Goal: Find contact information: Find contact information

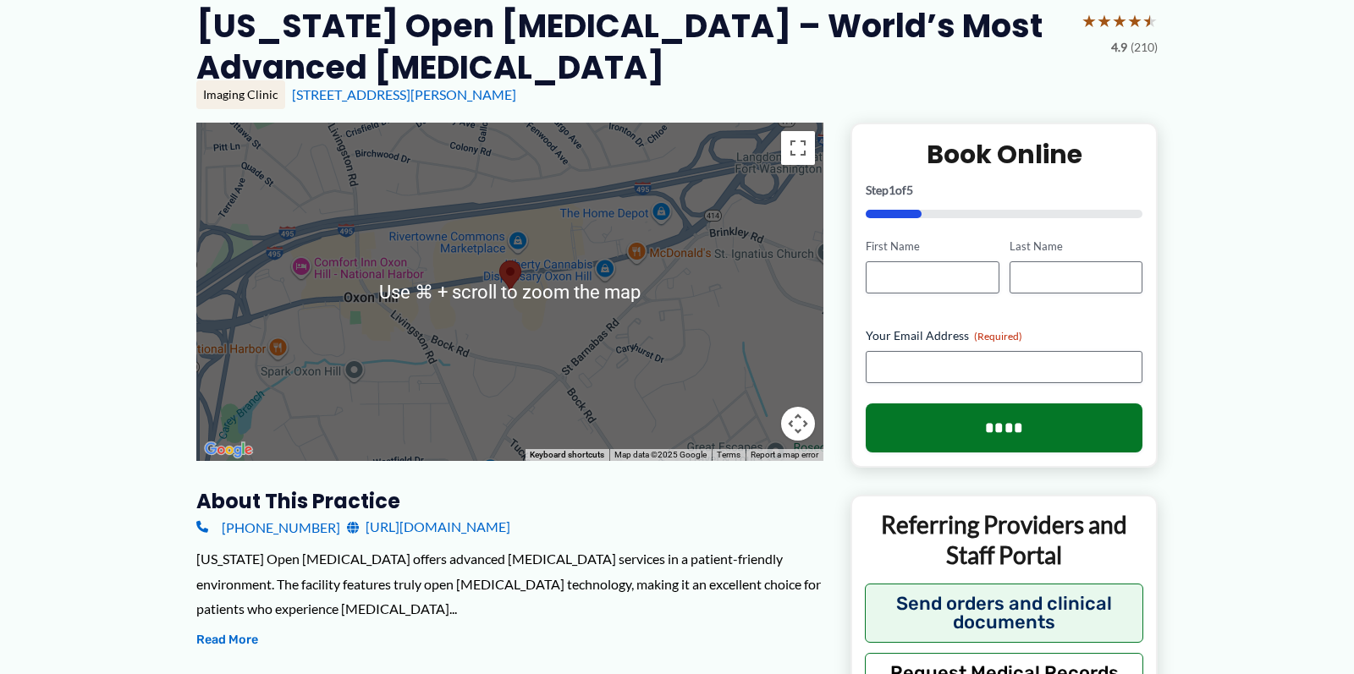
scroll to position [157, 0]
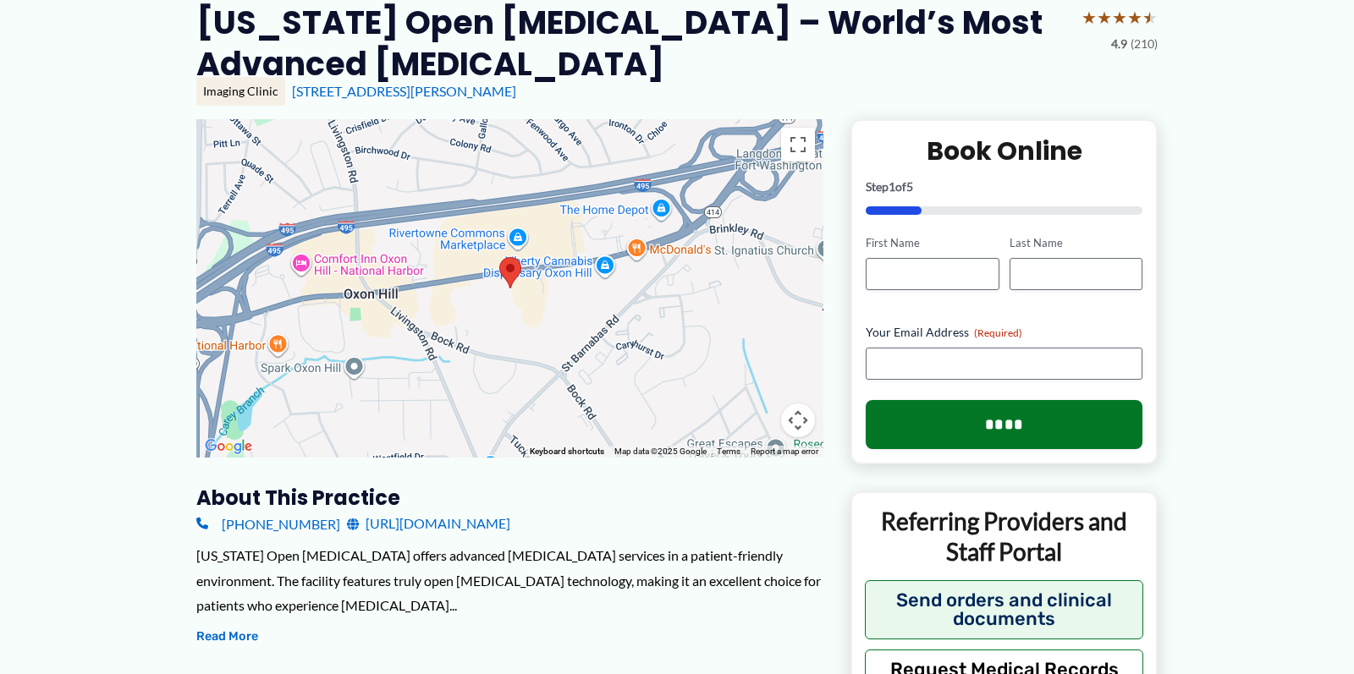
click at [448, 511] on link "https://www.washingtonopenmri.com/" at bounding box center [428, 523] width 163 height 25
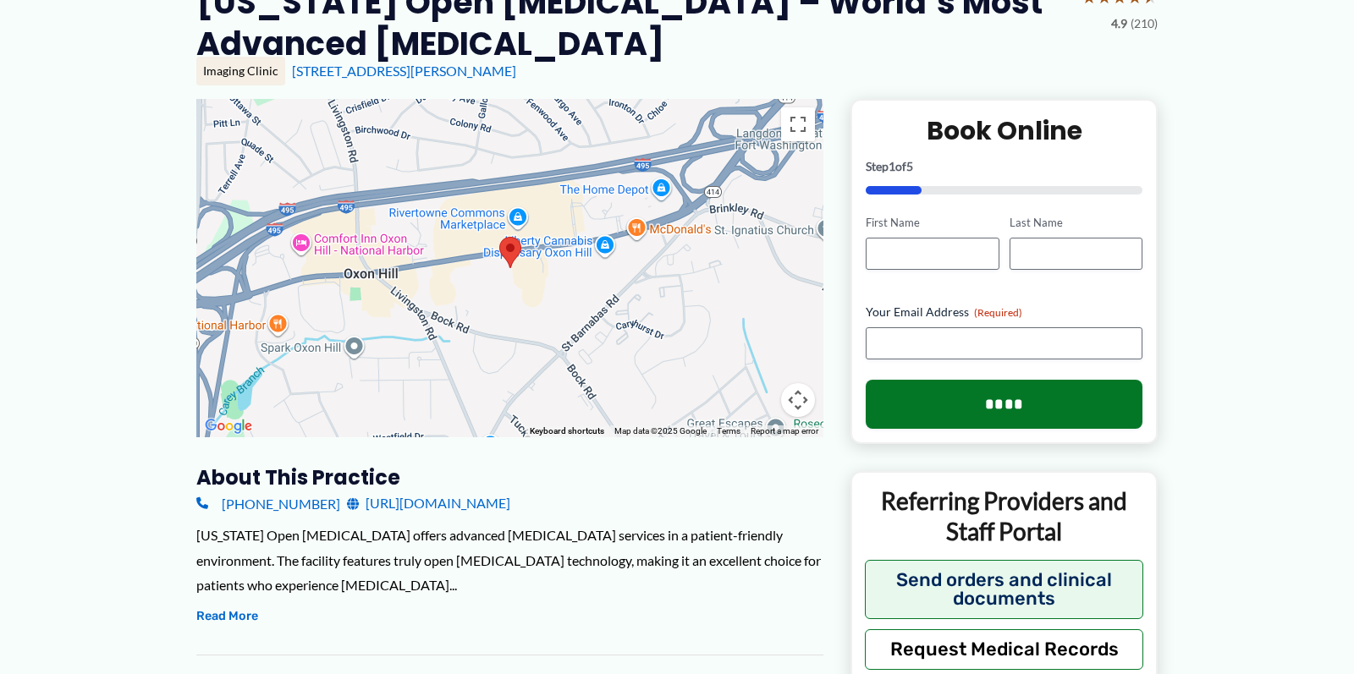
scroll to position [173, 0]
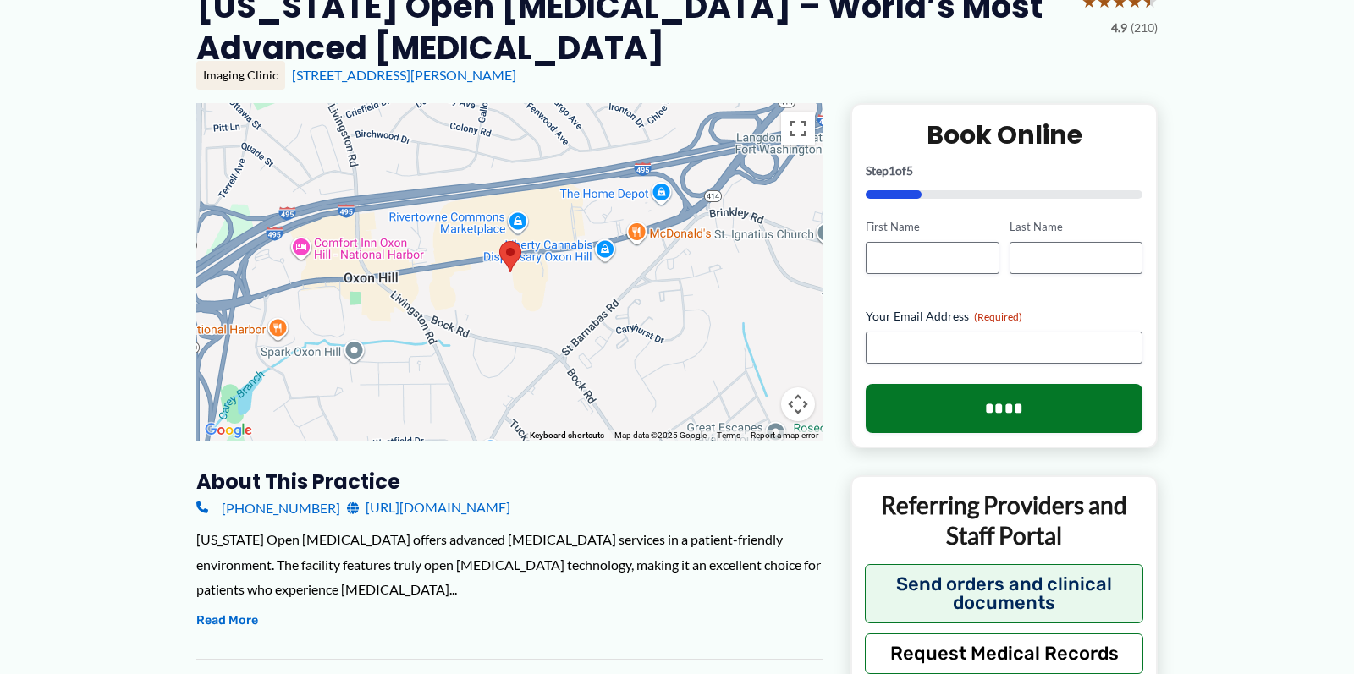
click at [435, 495] on link "https://www.washingtonopenmri.com/" at bounding box center [428, 507] width 163 height 25
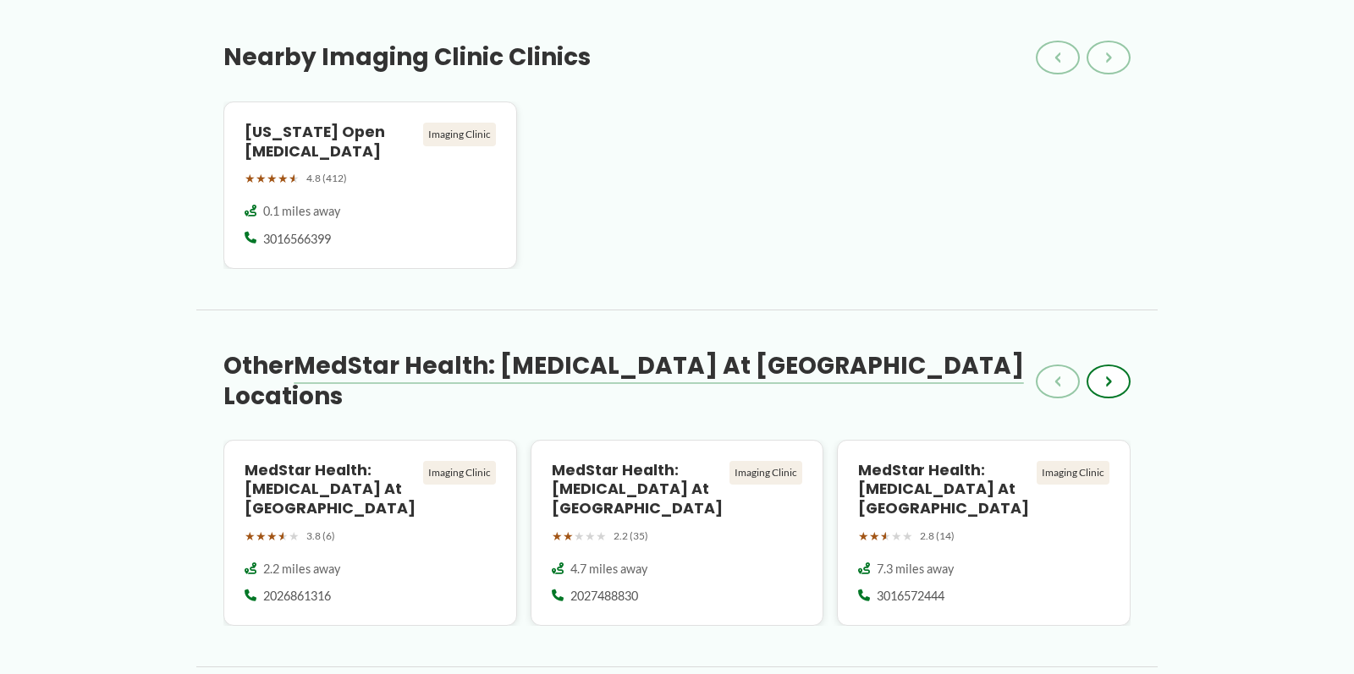
scroll to position [1503, 0]
click at [451, 120] on div "Imaging Clinic" at bounding box center [459, 132] width 73 height 24
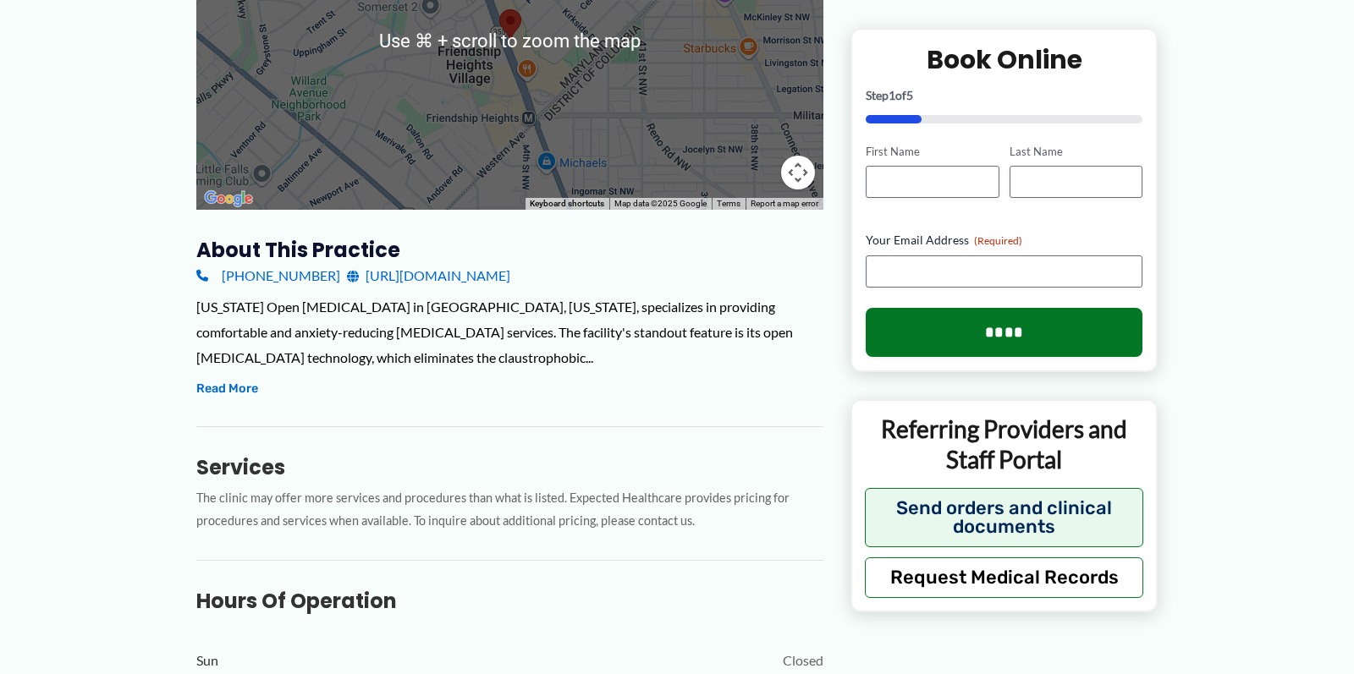
scroll to position [388, 0]
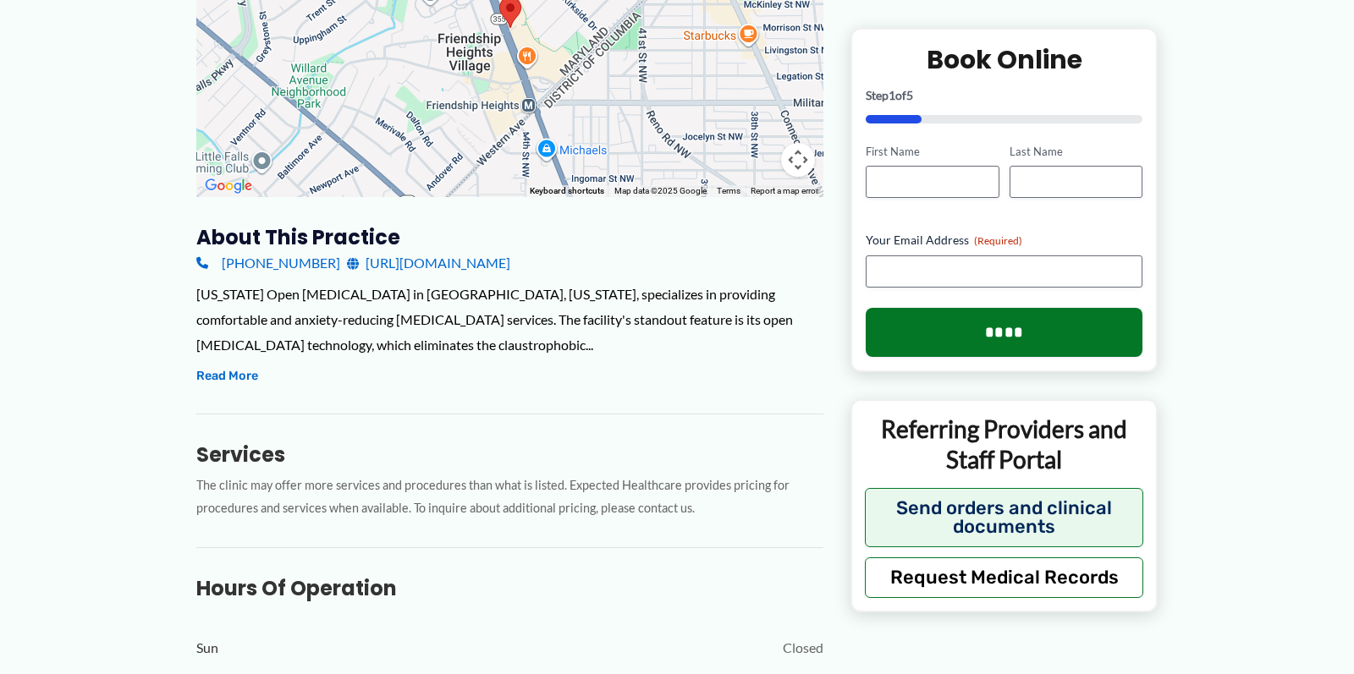
click at [229, 369] on button "Read More" at bounding box center [227, 376] width 62 height 20
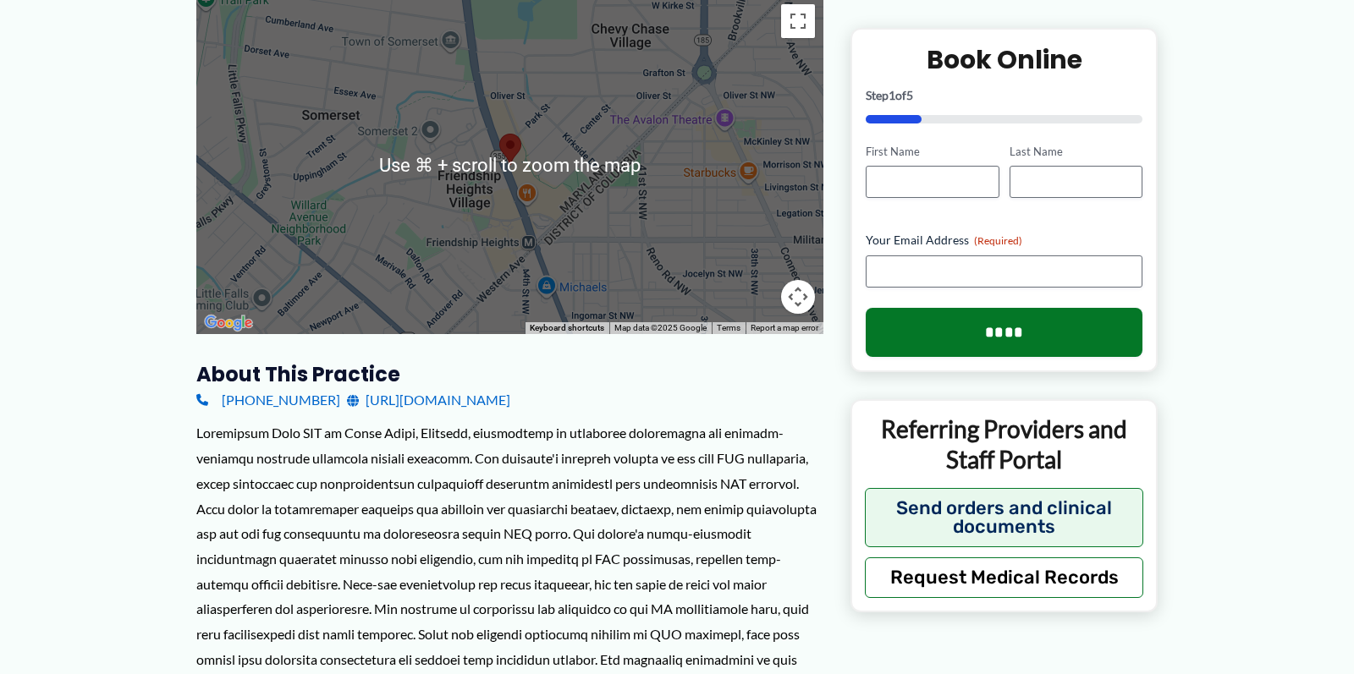
scroll to position [270, 0]
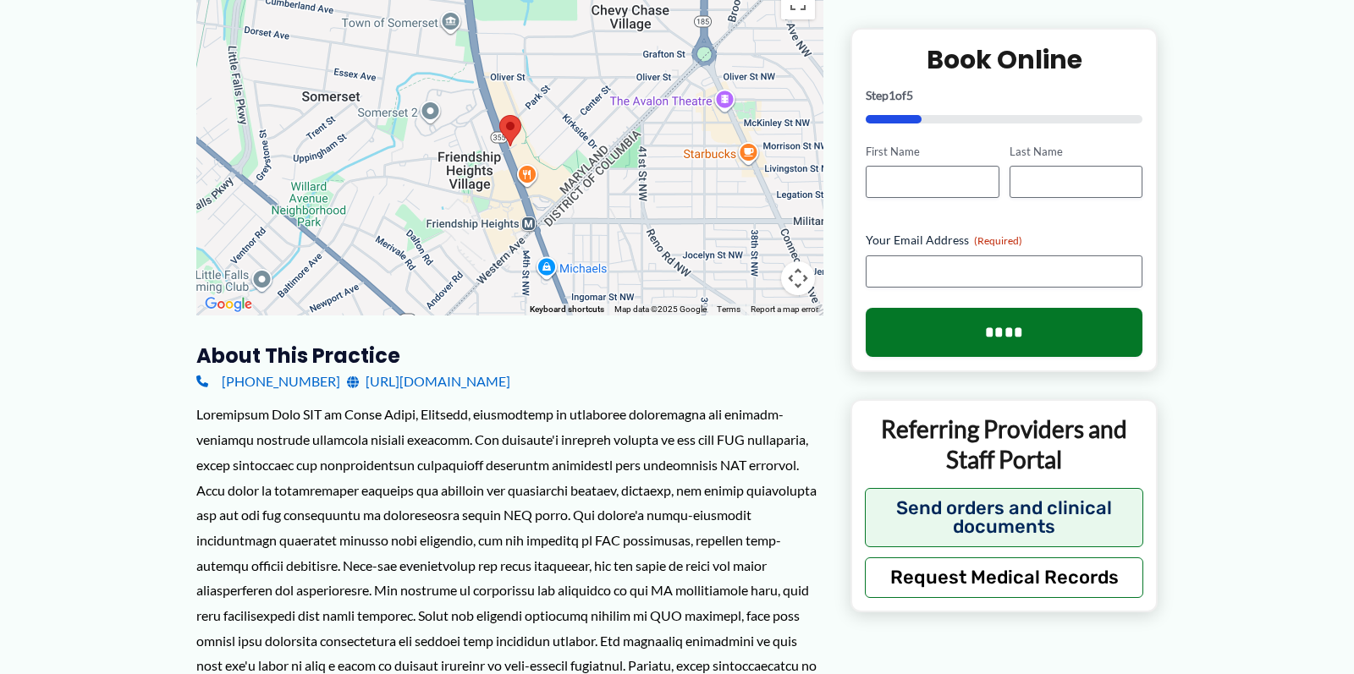
click at [437, 378] on link "[URL][DOMAIN_NAME]" at bounding box center [428, 381] width 163 height 25
click at [441, 382] on link "[URL][DOMAIN_NAME]" at bounding box center [428, 381] width 163 height 25
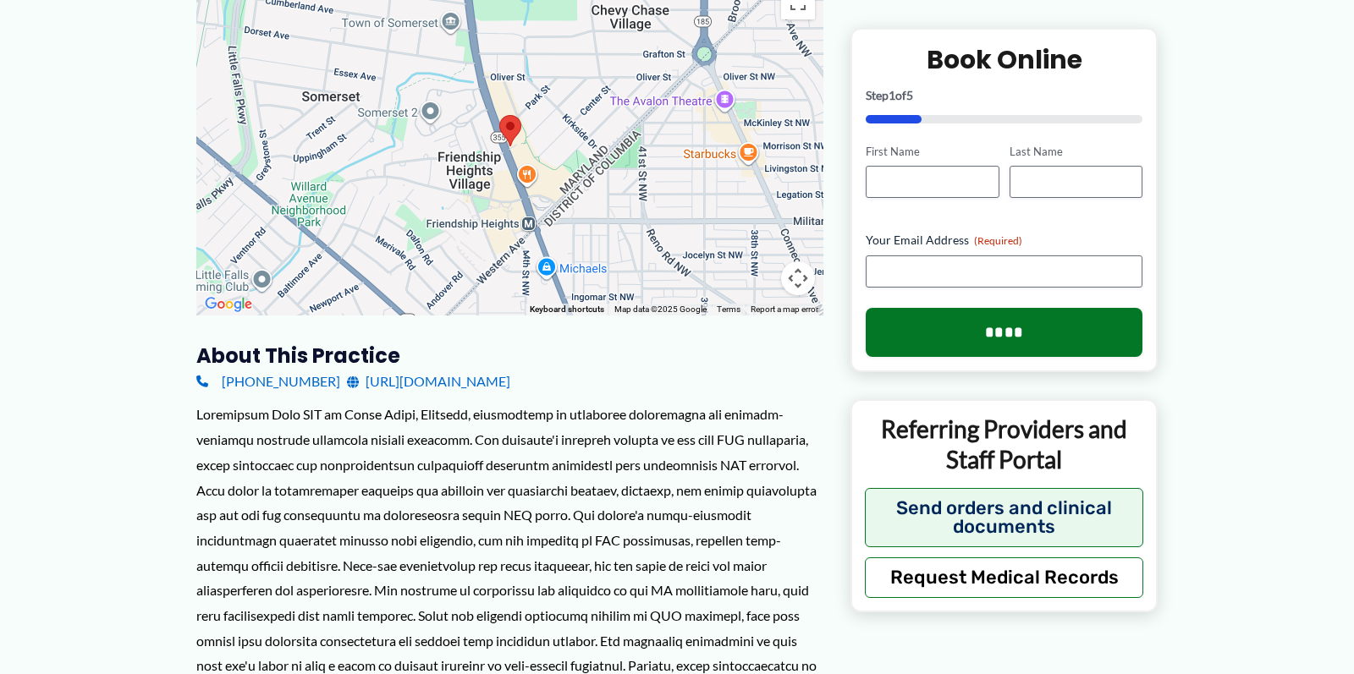
click at [510, 381] on link "[URL][DOMAIN_NAME]" at bounding box center [428, 381] width 163 height 25
click at [347, 382] on icon at bounding box center [353, 382] width 12 height 12
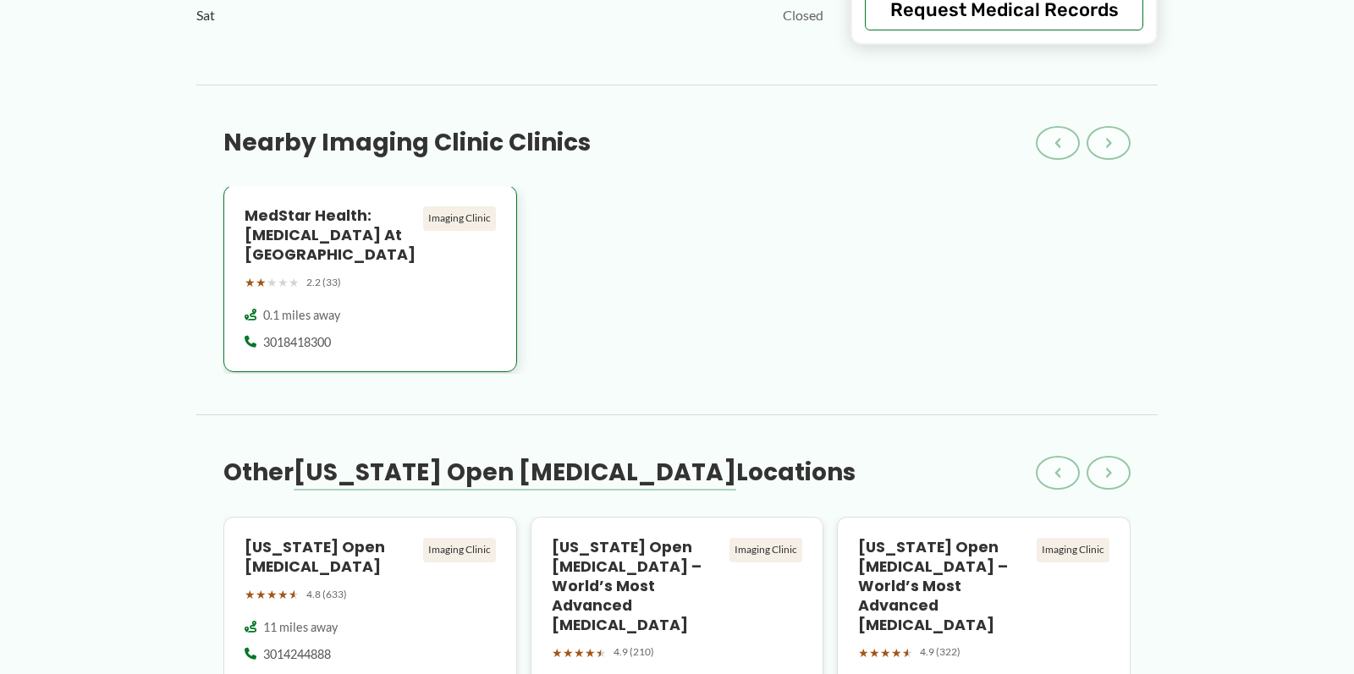
scroll to position [1620, 0]
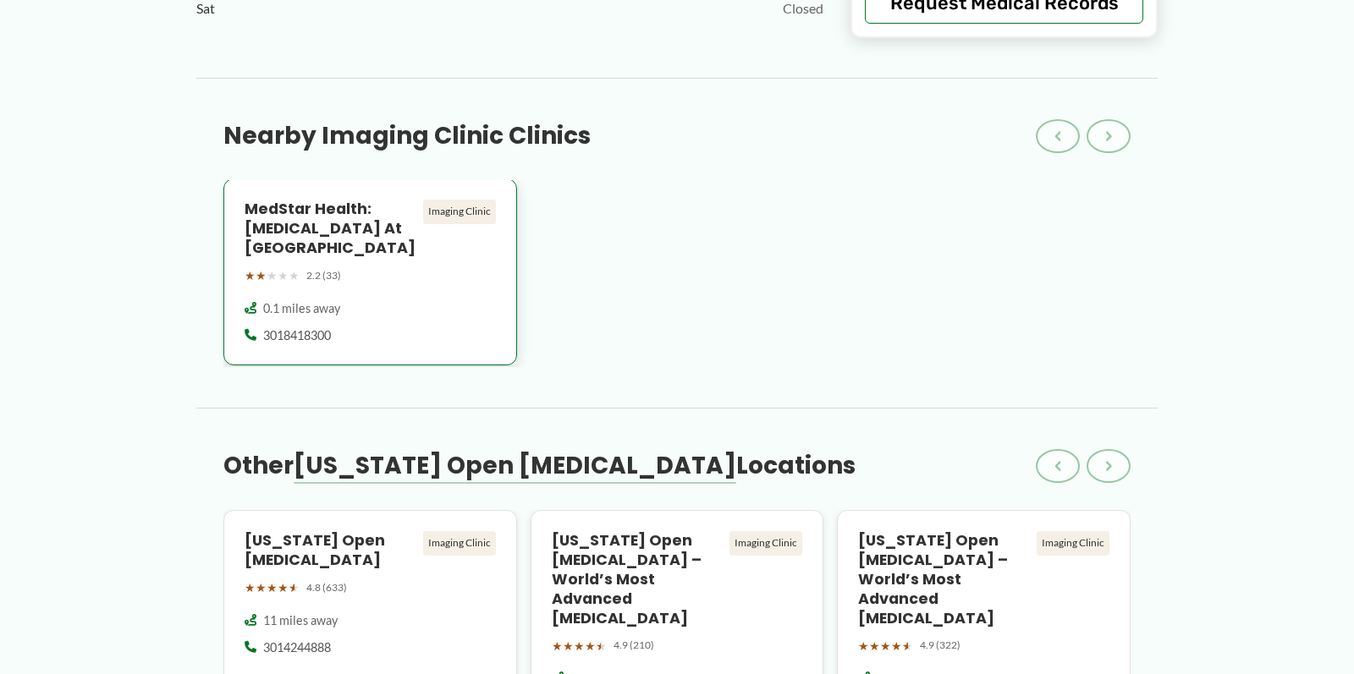
click at [306, 300] on div "0.1 miles away 3018418300" at bounding box center [370, 322] width 251 height 44
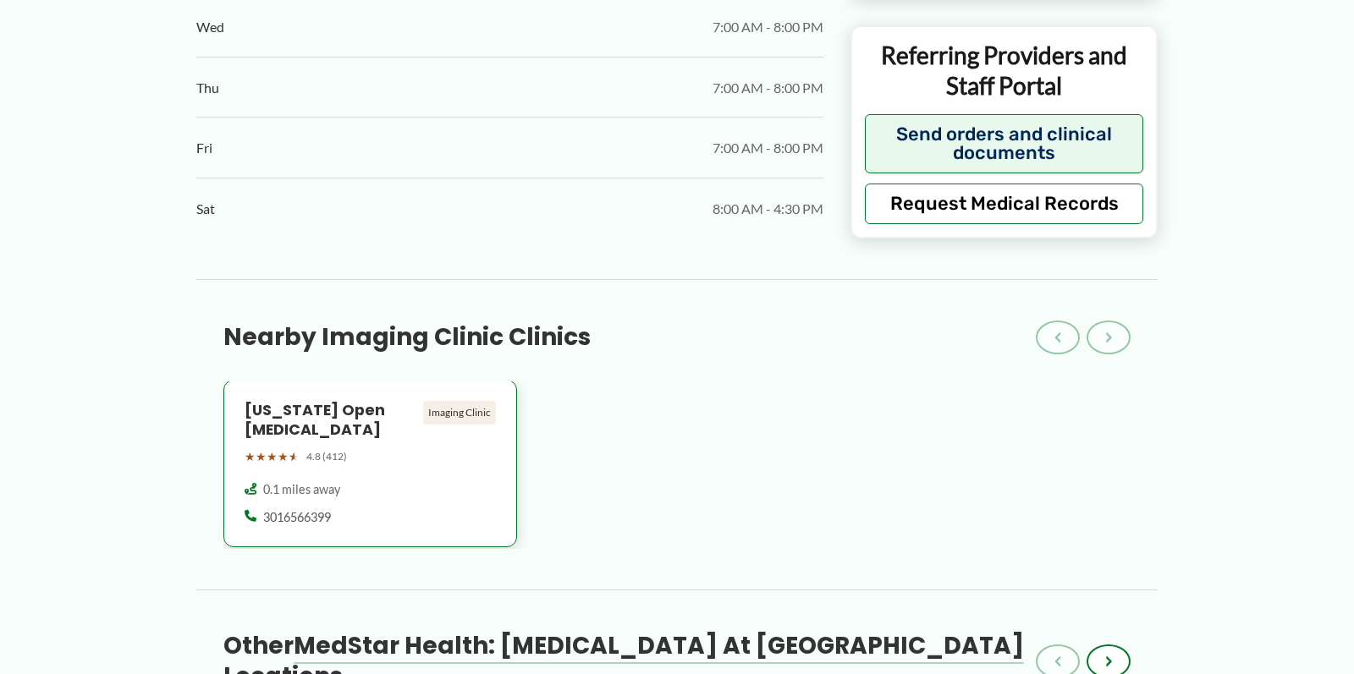
scroll to position [1221, 0]
click at [438, 402] on div "Imaging Clinic" at bounding box center [459, 414] width 73 height 24
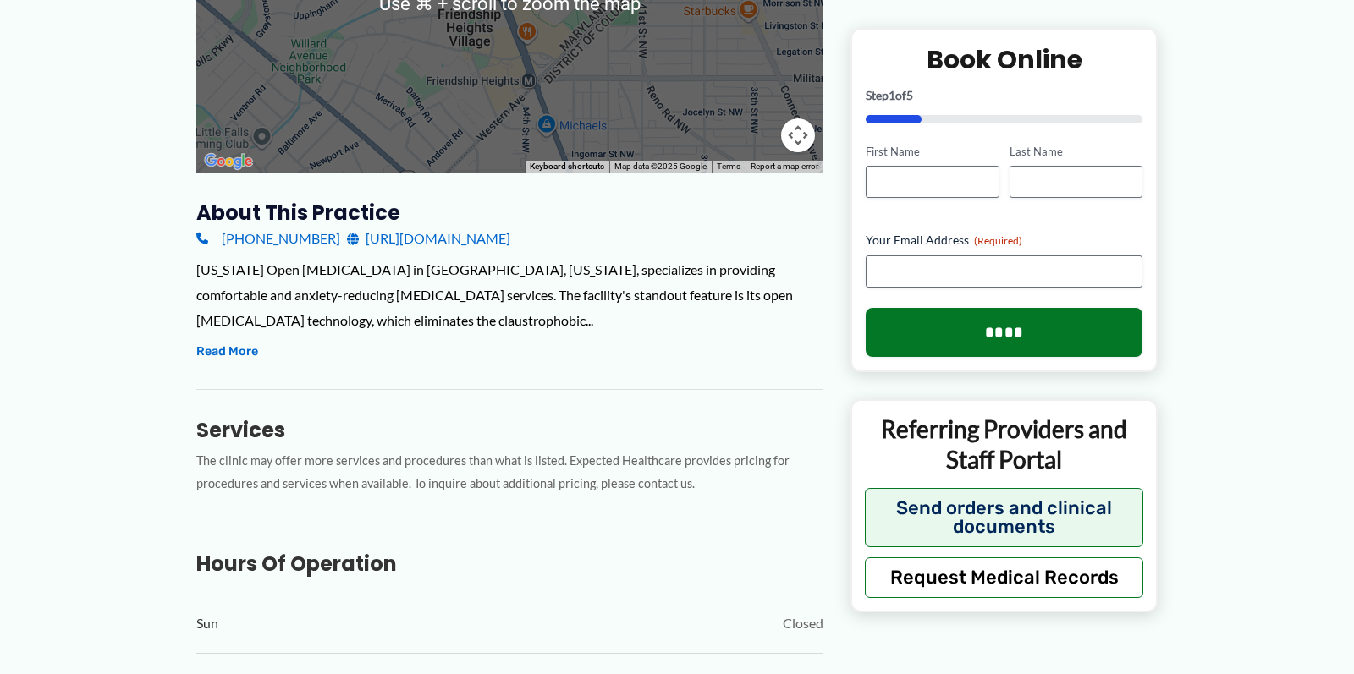
scroll to position [415, 0]
